Goal: Task Accomplishment & Management: Use online tool/utility

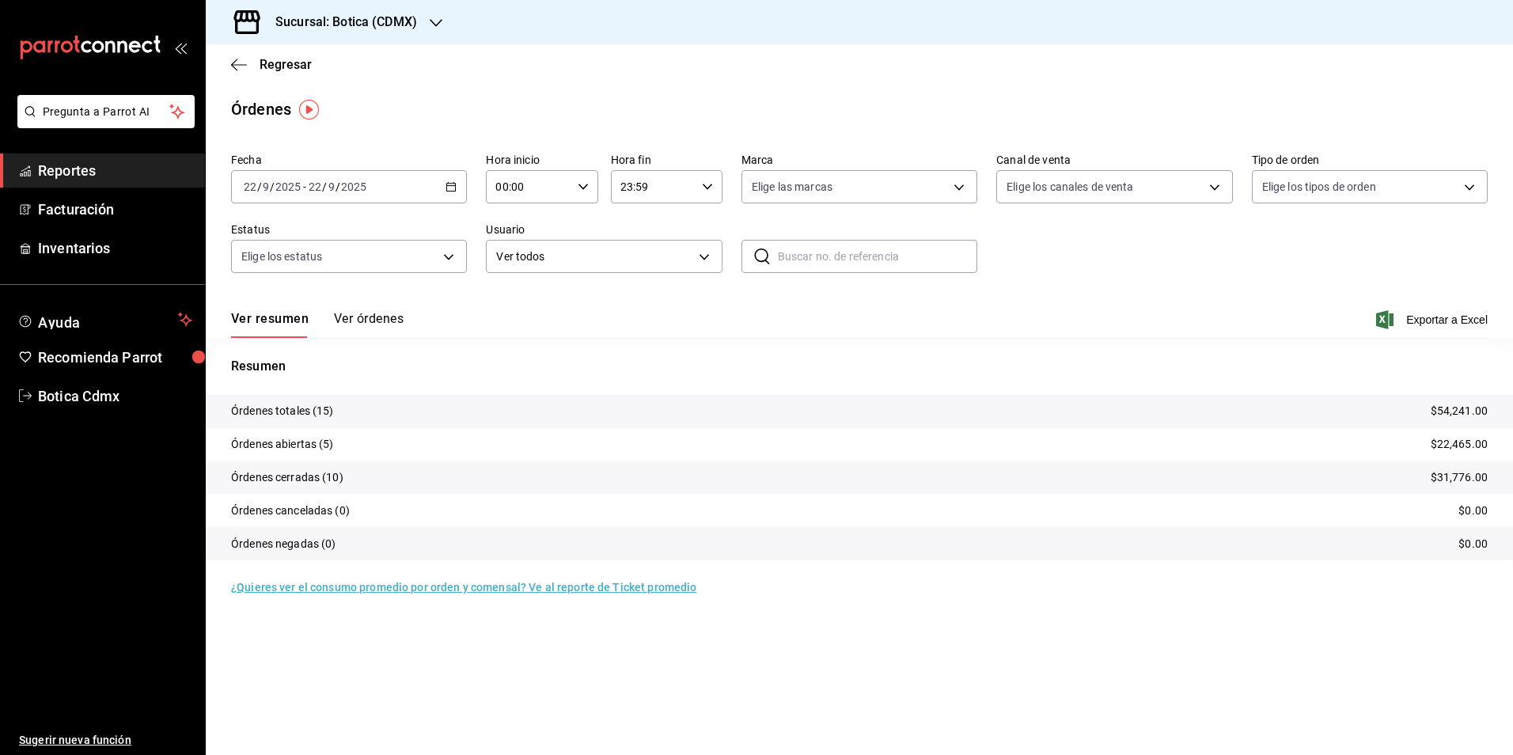
click at [524, 189] on input "00:00" at bounding box center [528, 187] width 85 height 32
click at [517, 305] on span "02" at bounding box center [513, 303] width 31 height 13
type input "02:00"
click at [282, 55] on div at bounding box center [756, 377] width 1513 height 755
click at [284, 64] on span "Regresar" at bounding box center [285, 64] width 52 height 15
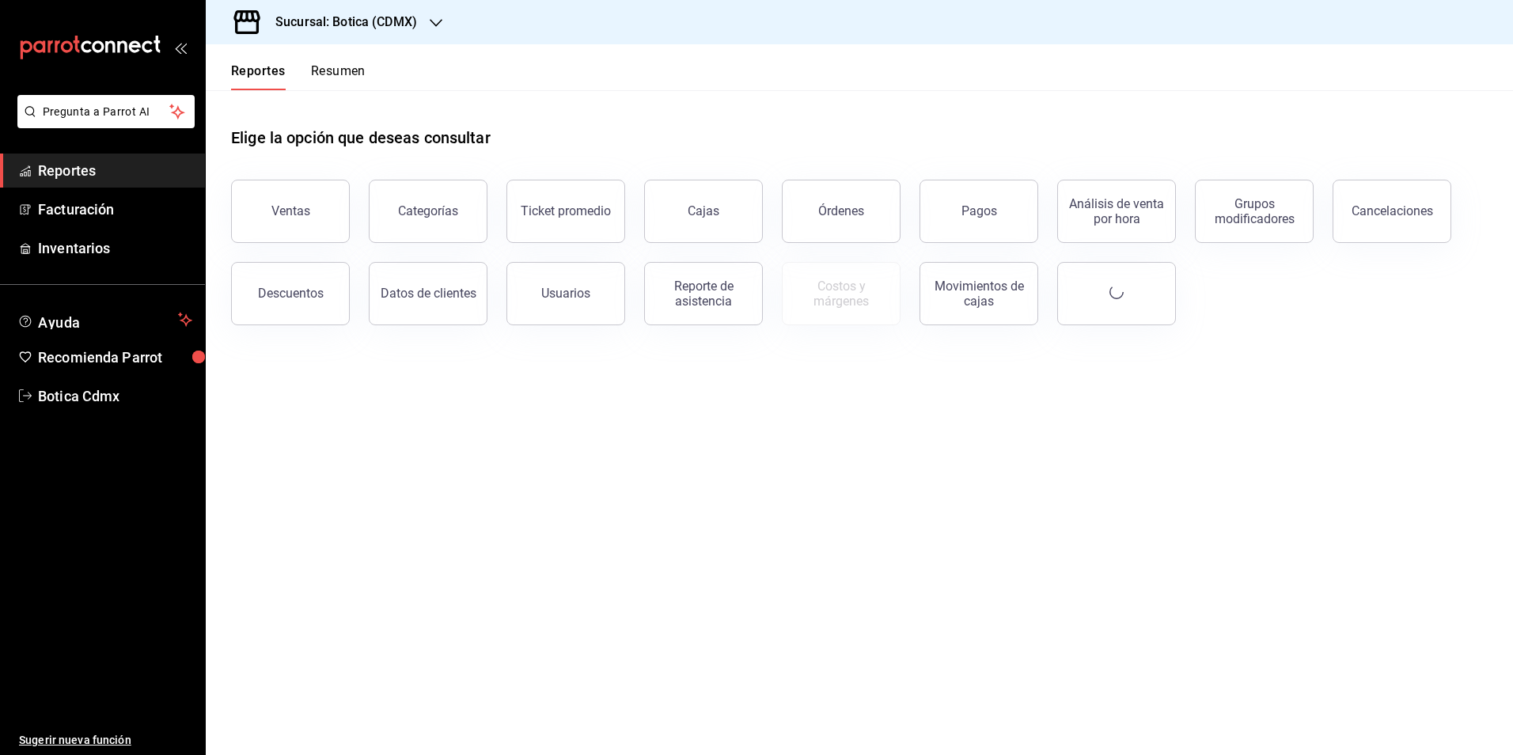
click at [298, 298] on div "Descuentos" at bounding box center [291, 293] width 66 height 15
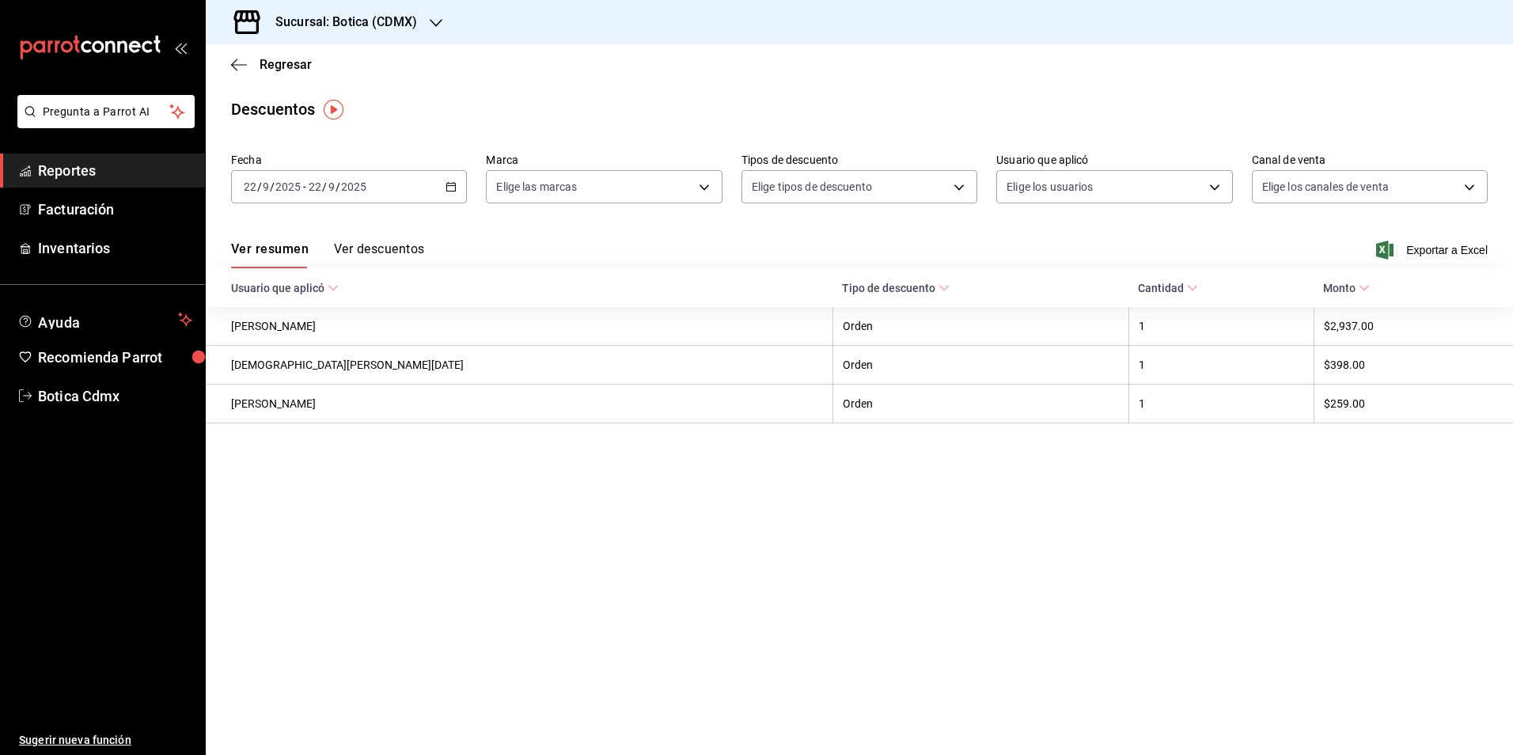
click at [399, 249] on button "Ver descuentos" at bounding box center [379, 254] width 90 height 27
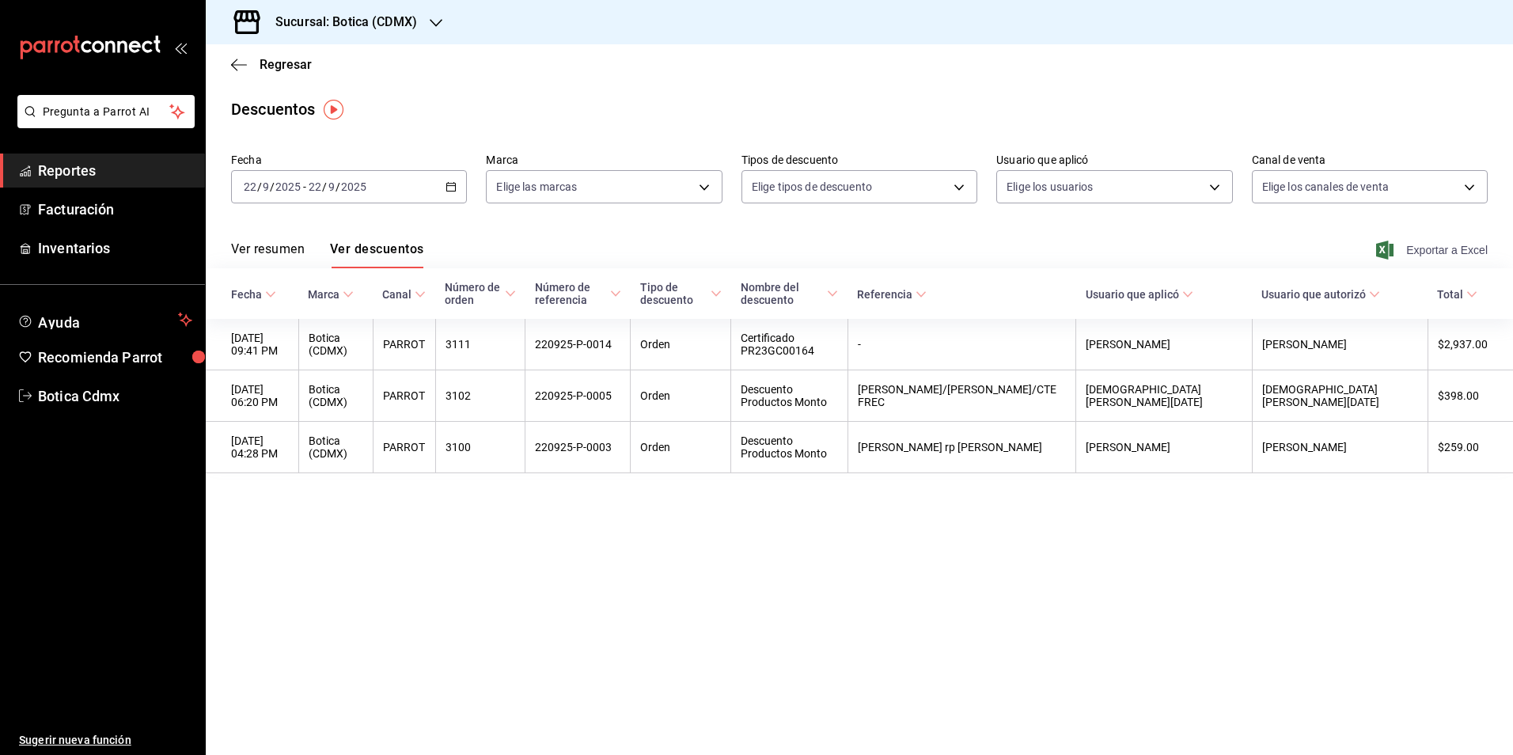
click at [1433, 256] on span "Exportar a Excel" at bounding box center [1433, 249] width 108 height 19
click at [290, 63] on span "Regresar" at bounding box center [285, 64] width 52 height 15
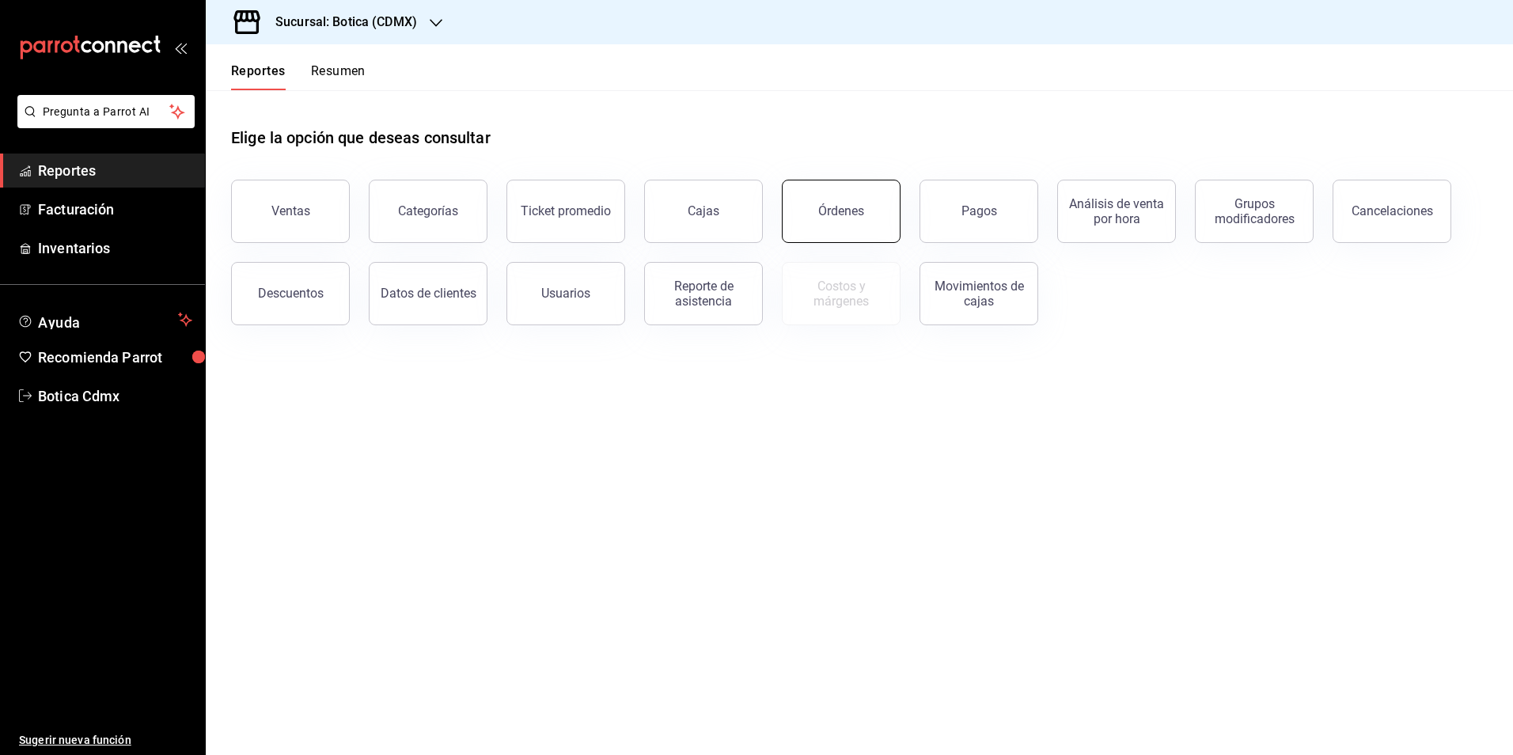
click at [831, 224] on button "Órdenes" at bounding box center [841, 211] width 119 height 63
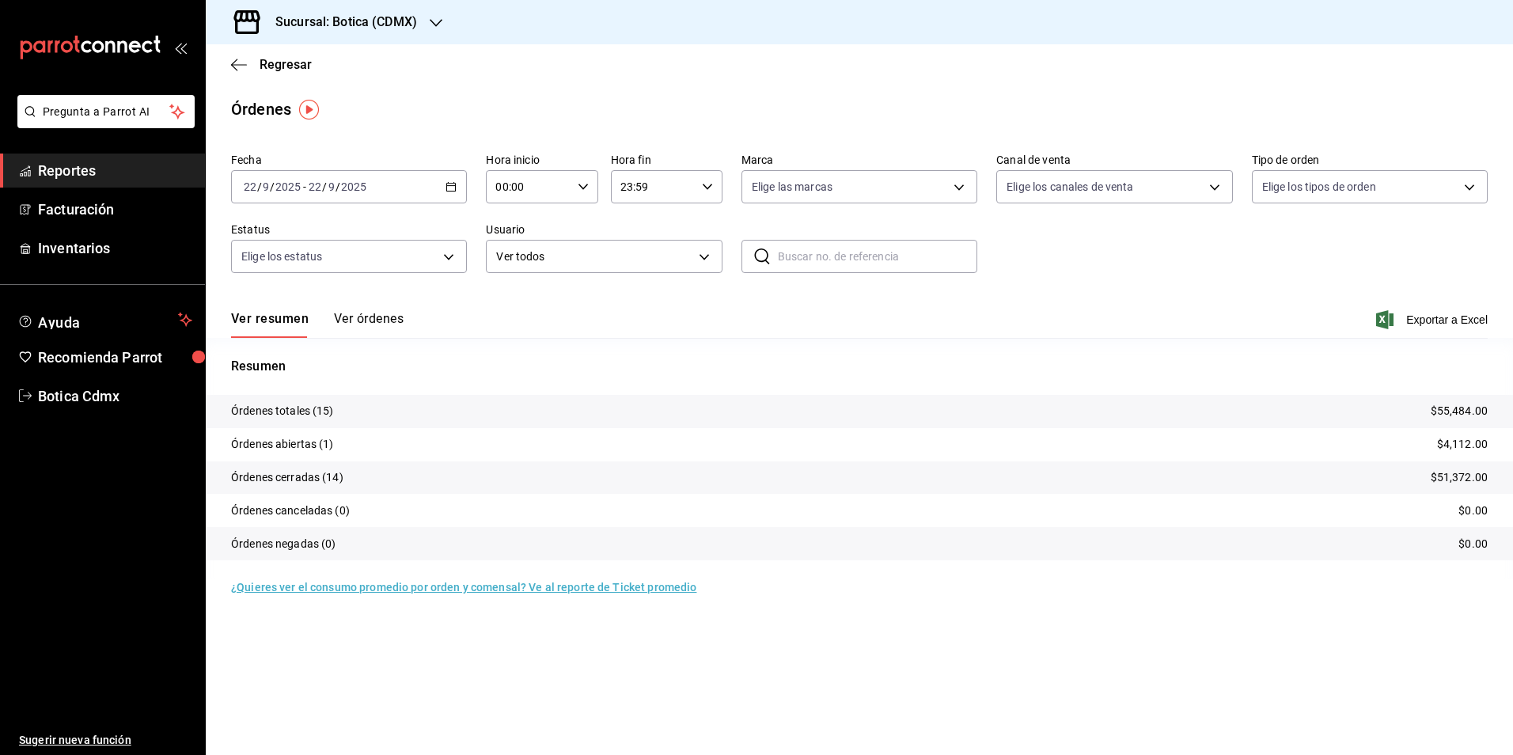
click at [544, 180] on input "00:00" at bounding box center [528, 187] width 85 height 32
click at [507, 301] on span "02" at bounding box center [513, 303] width 31 height 13
type input "02:00"
